Goal: Check status: Check status

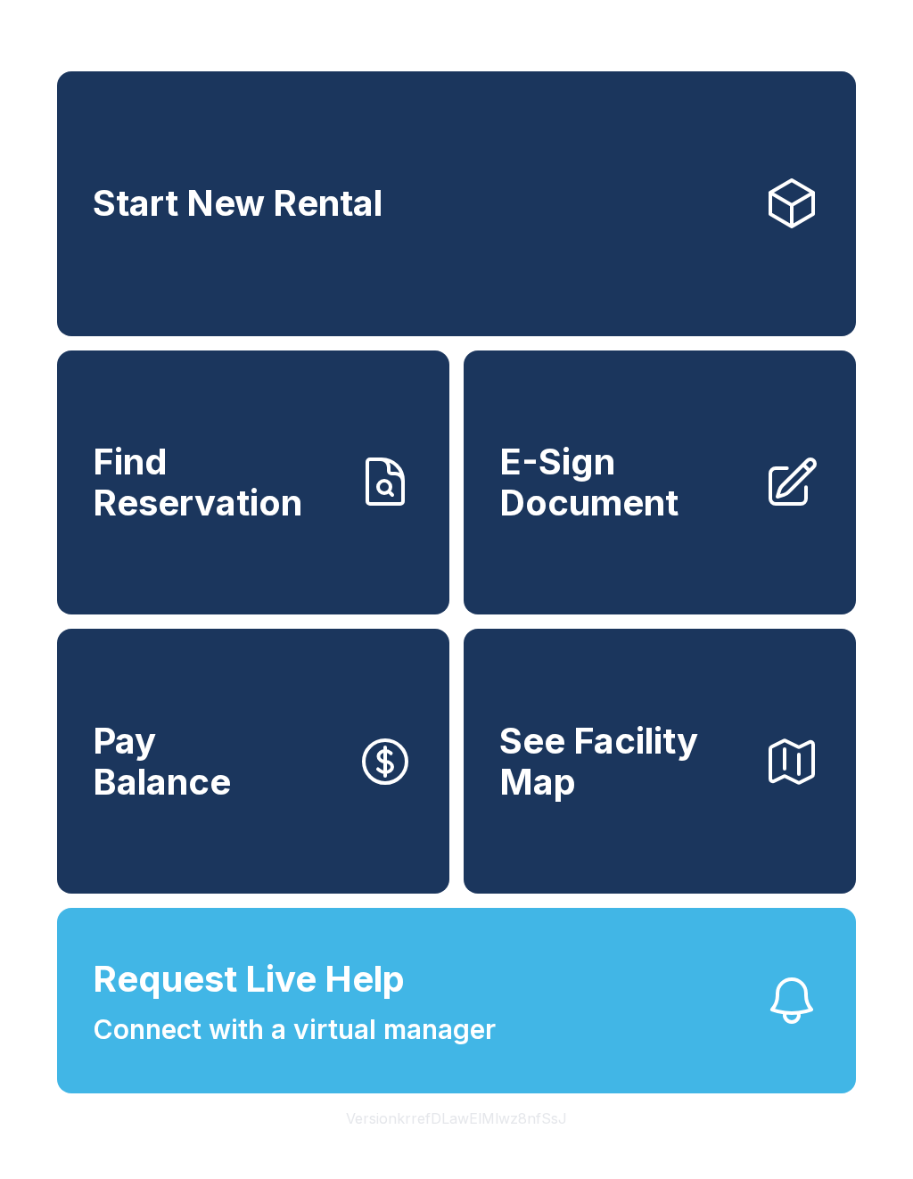
click at [249, 476] on span "Find Reservation" at bounding box center [218, 481] width 250 height 81
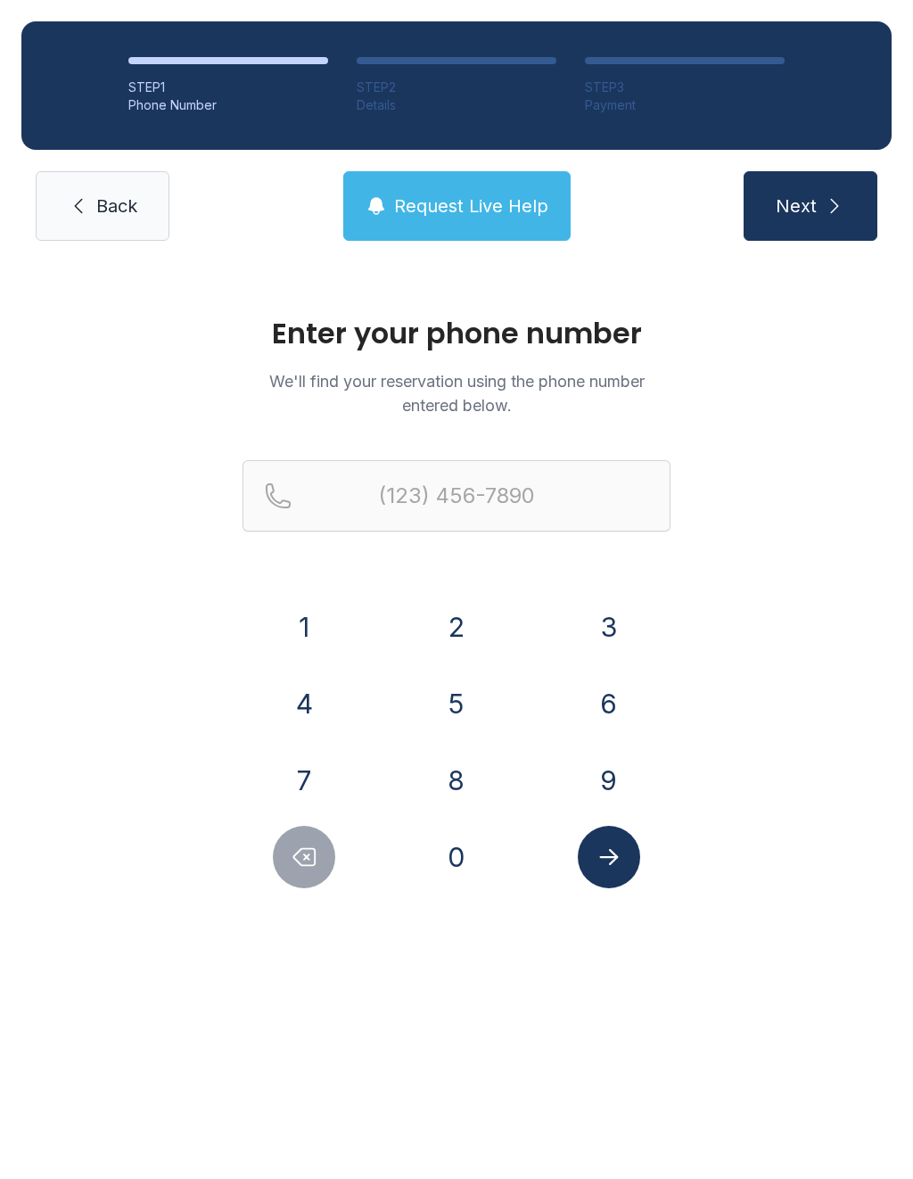
click at [467, 779] on button "8" at bounding box center [456, 780] width 62 height 62
click at [597, 713] on button "6" at bounding box center [609, 703] width 62 height 62
click at [331, 711] on button "4" at bounding box center [304, 703] width 62 height 62
click at [461, 708] on button "5" at bounding box center [456, 703] width 62 height 62
click at [593, 773] on button "9" at bounding box center [609, 780] width 62 height 62
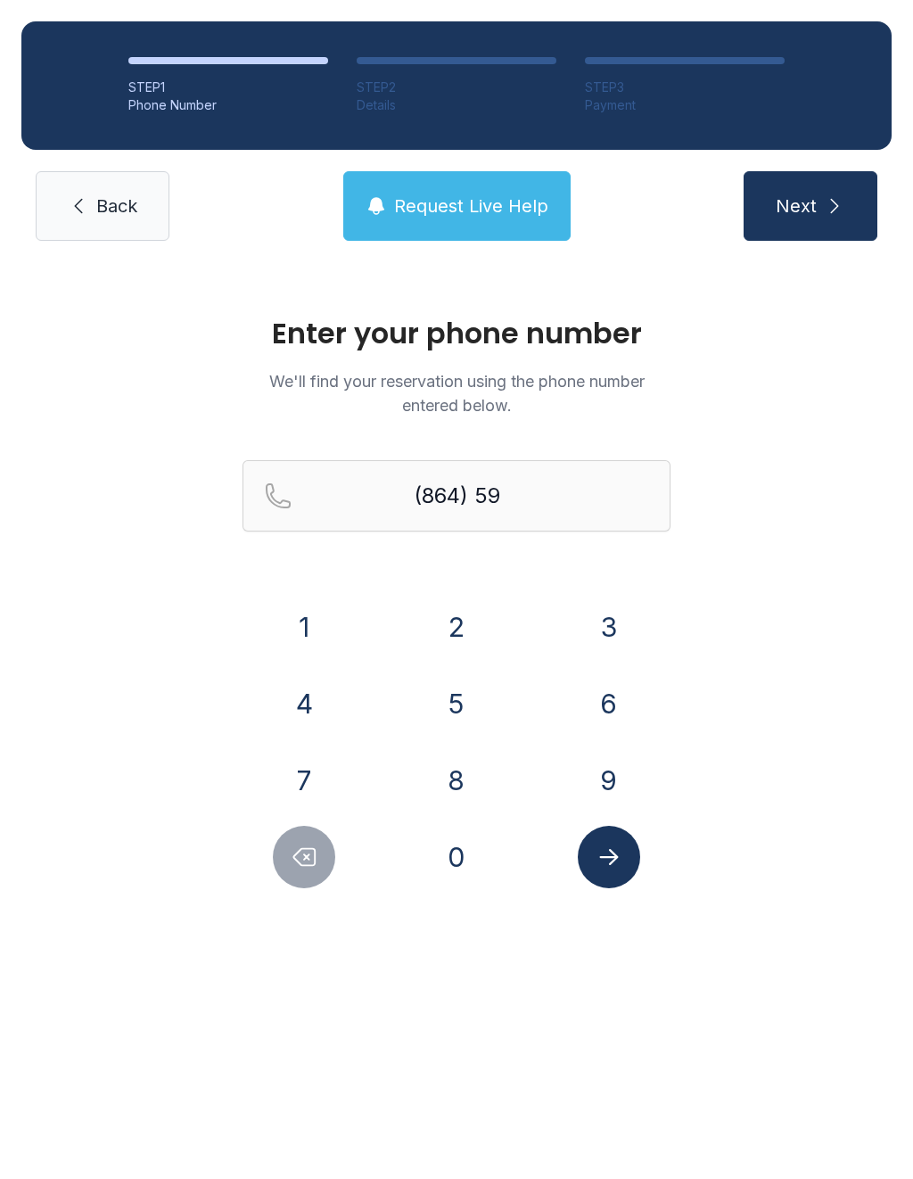
click at [597, 647] on button "3" at bounding box center [609, 627] width 62 height 62
click at [464, 711] on button "5" at bounding box center [456, 703] width 62 height 62
click at [454, 857] on button "0" at bounding box center [456, 857] width 62 height 62
click at [325, 720] on button "4" at bounding box center [304, 703] width 62 height 62
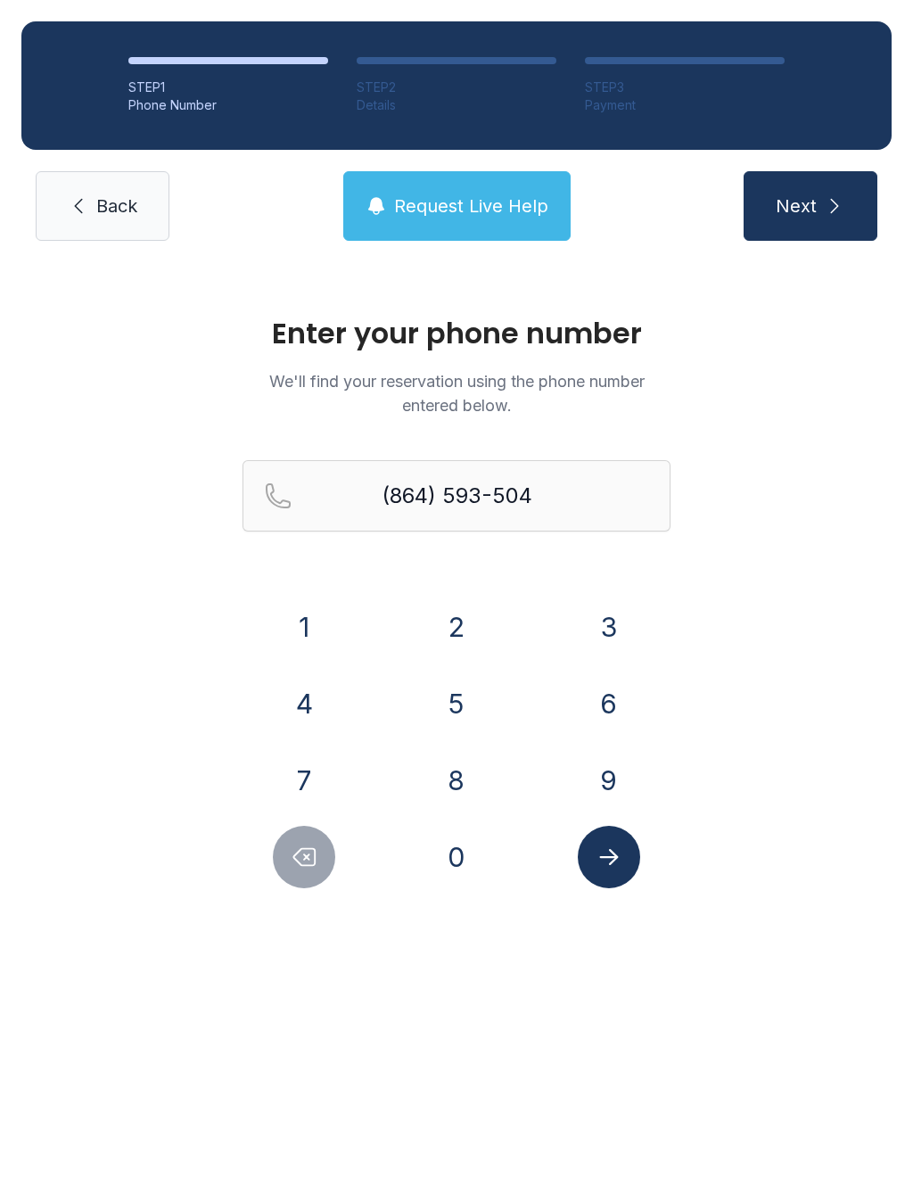
type input "[PHONE_NUMBER]"
click at [622, 865] on icon "Submit lookup form" at bounding box center [609, 857] width 27 height 27
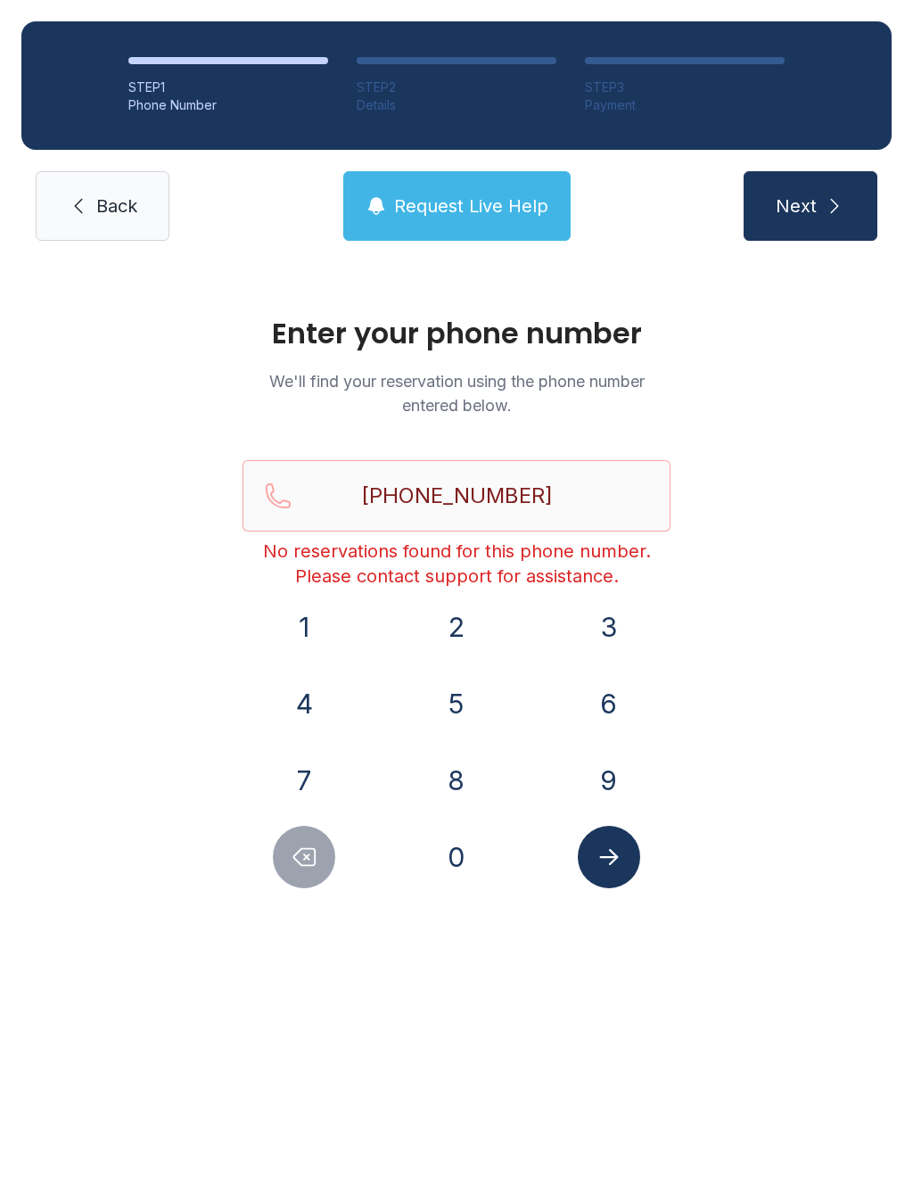
click at [475, 197] on span "Request Live Help" at bounding box center [471, 206] width 154 height 25
